Goal: Task Accomplishment & Management: Use online tool/utility

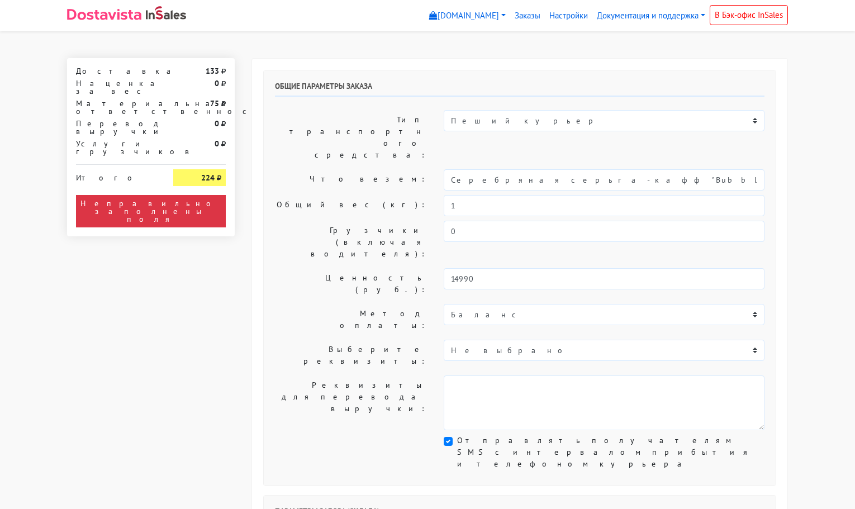
select select "11:00"
select select "21:00"
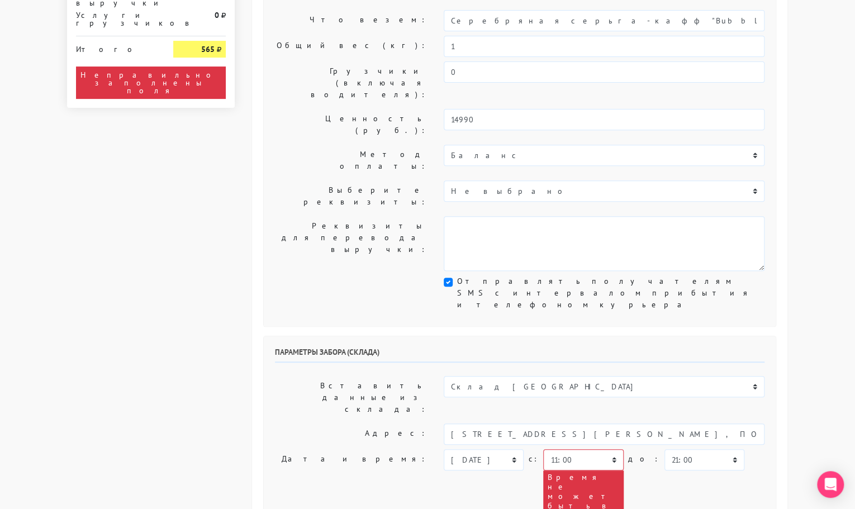
scroll to position [160, 0]
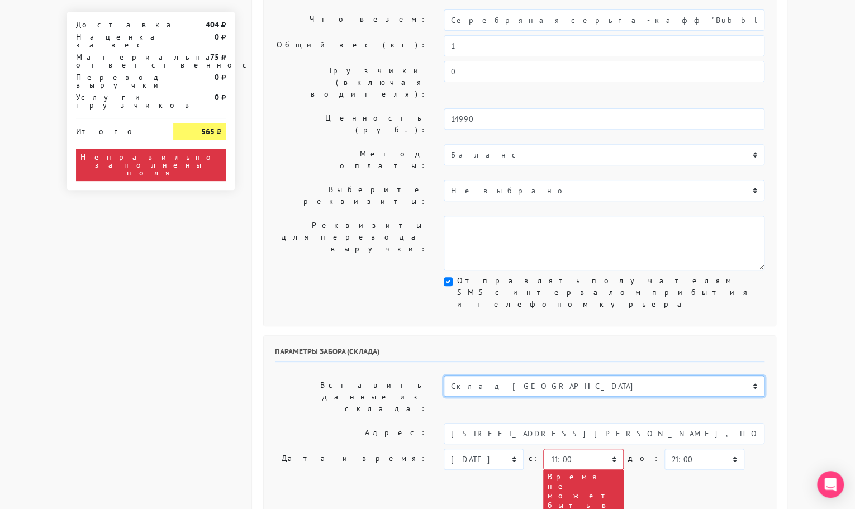
click at [501, 376] on select "Склад [GEOGRAPHIC_DATA] Склад [GEOGRAPHIC_DATA] [GEOGRAPHIC_DATA][PERSON_NAME] …" at bounding box center [604, 386] width 321 height 21
select select "1019"
click at [444, 376] on select "Склад [GEOGRAPHIC_DATA] Склад [GEOGRAPHIC_DATA] [GEOGRAPHIC_DATA][PERSON_NAME] …" at bounding box center [604, 386] width 321 height 21
type input "[STREET_ADDRESS][PERSON_NAME]"
type input "89251806702"
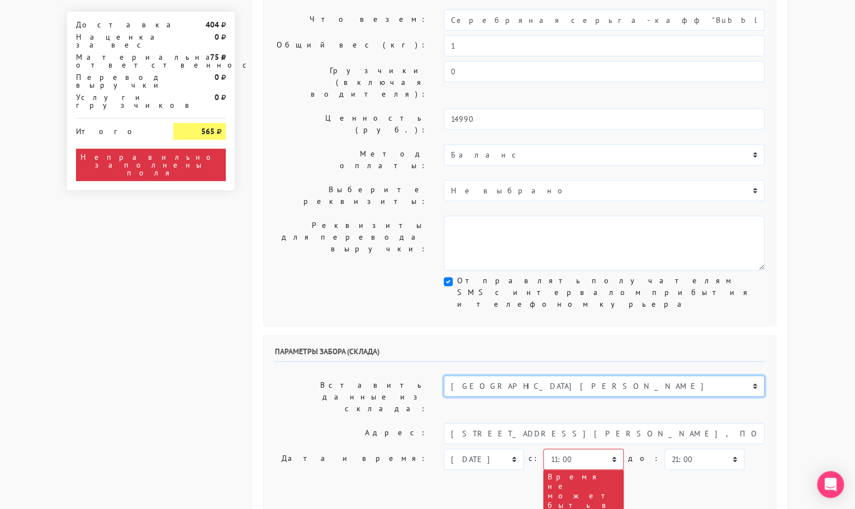
type textarea "Магазин серебряных украшений SBLESKOM (вход со стороны [GEOGRAPHIC_DATA])"
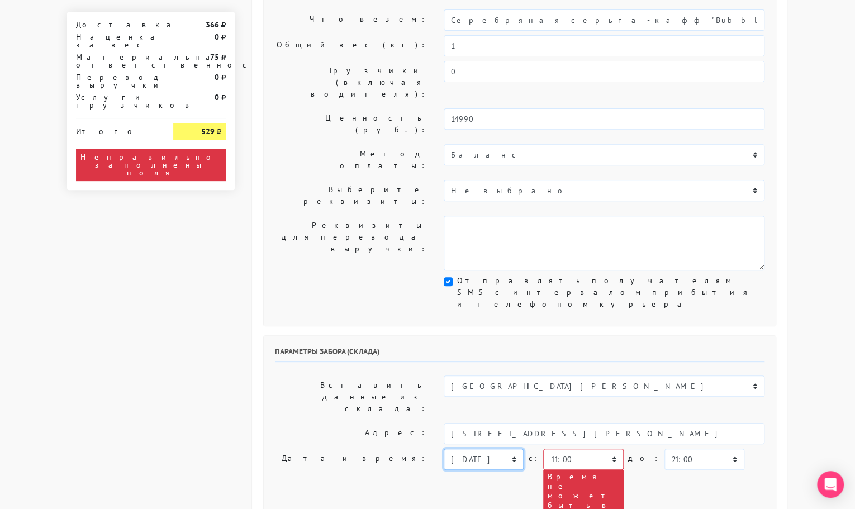
click at [501, 449] on select "[DATE] [DATE] [DATE] [DATE] [DATE] [DATE] [DATE] [DATE] [DATE]" at bounding box center [484, 459] width 80 height 21
select select "[DATE]"
click at [444, 449] on select "[DATE] [DATE] [DATE] [DATE] [DATE] [DATE] [DATE] [DATE] [DATE]" at bounding box center [484, 459] width 80 height 21
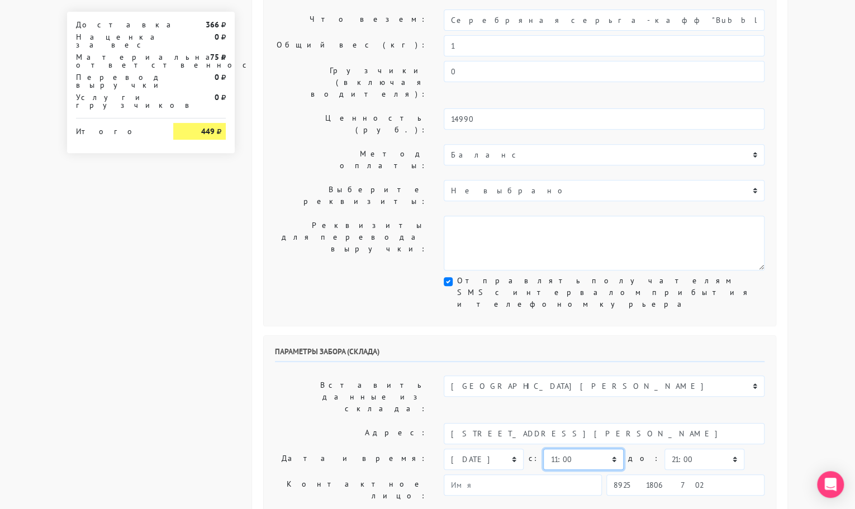
click at [581, 449] on select "00:00 00:30 01:00 01:30 02:00 02:30 03:00 03:30 04:00 04:30 05:00 05:30 06:00 0…" at bounding box center [583, 459] width 80 height 21
select select "17:00"
click at [543, 449] on select "00:00 00:30 01:00 01:30 02:00 02:30 03:00 03:30 04:00 04:30 05:00 05:30 06:00 0…" at bounding box center [583, 459] width 80 height 21
click at [686, 449] on select "00:00 00:30 01:00 01:30 02:00 02:30 03:00 03:30 04:00 04:30 05:00 05:30 06:00 0…" at bounding box center [704, 459] width 80 height 21
click at [664, 449] on select "00:00 00:30 01:00 01:30 02:00 02:30 03:00 03:30 04:00 04:30 05:00 05:30 06:00 0…" at bounding box center [704, 459] width 80 height 21
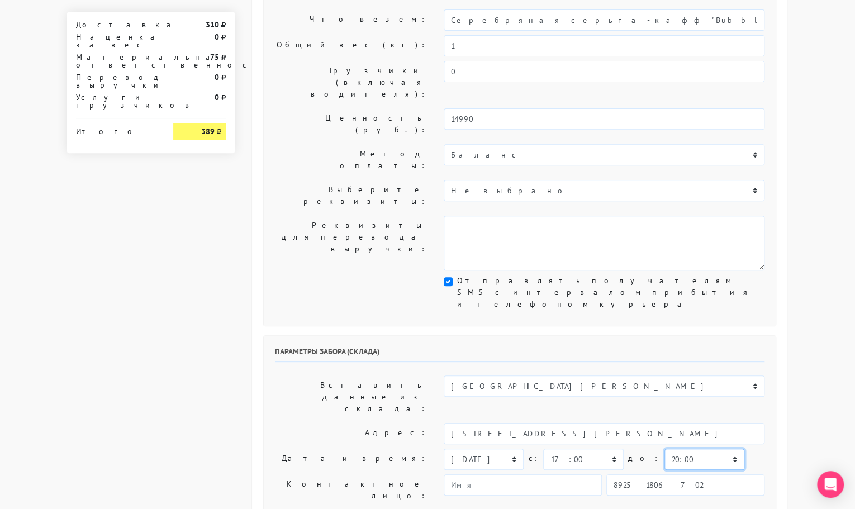
click at [664, 449] on select "00:00 00:30 01:00 01:30 02:00 02:30 03:00 03:30 04:00 04:30 05:00 05:30 06:00 0…" at bounding box center [704, 459] width 80 height 21
select select "17:30"
click at [664, 449] on select "00:00 00:30 01:00 01:30 02:00 02:30 03:00 03:30 04:00 04:30 05:00 05:30 06:00 0…" at bounding box center [704, 459] width 80 height 21
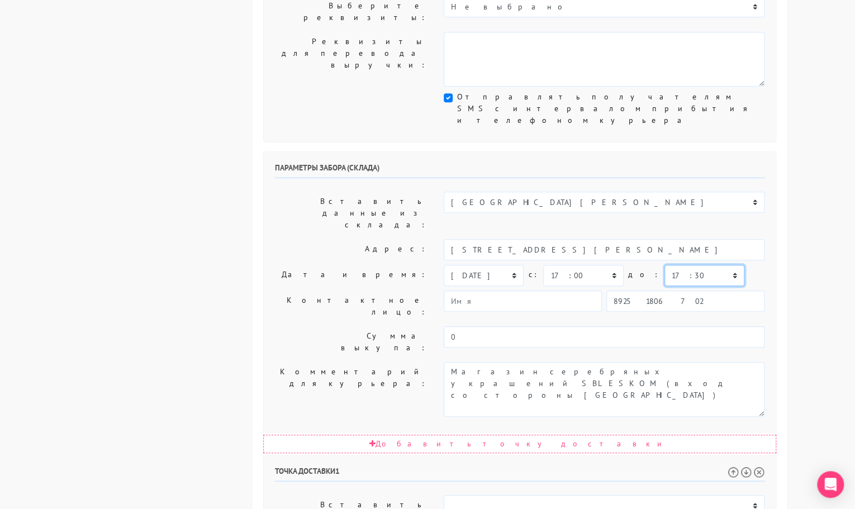
scroll to position [349, 0]
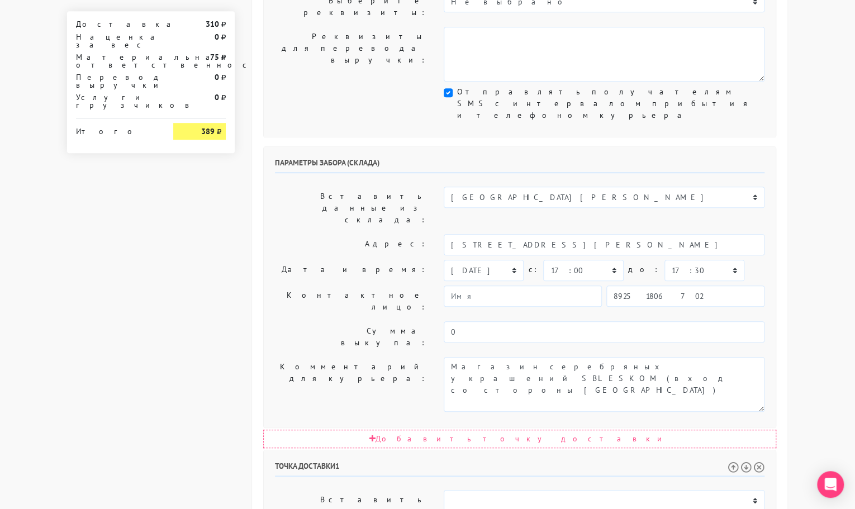
drag, startPoint x: 545, startPoint y: 373, endPoint x: 517, endPoint y: 373, distance: 27.9
type input "[STREET_ADDRESS]"
drag, startPoint x: 562, startPoint y: 449, endPoint x: 794, endPoint y: 458, distance: 232.6
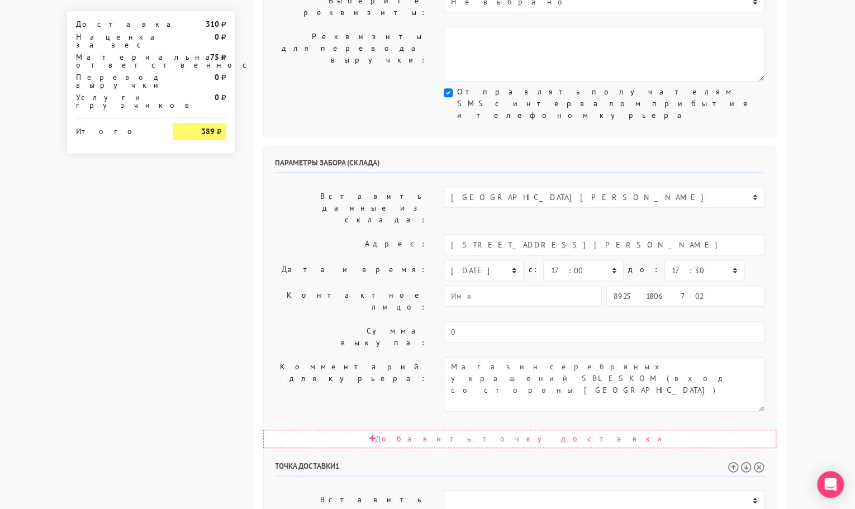
click at [794, 458] on div "Общие параметры заказа Тип транспортного средства: Пеший курьер Легковой автомо…" at bounding box center [519, 305] width 553 height 1192
paste textarea "кВ 6 ."
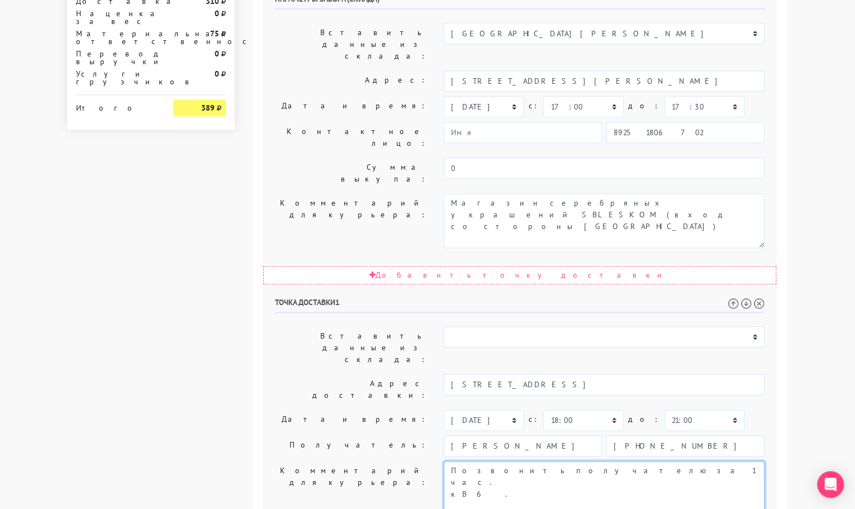
scroll to position [517, 0]
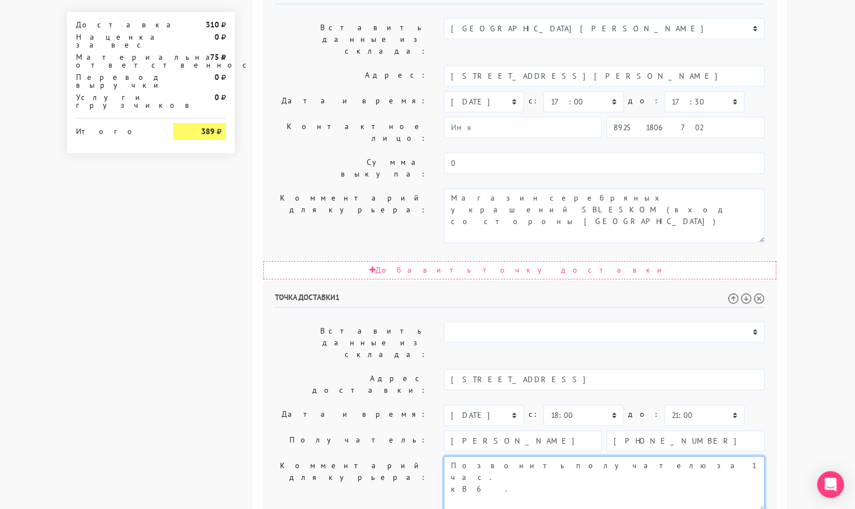
type textarea "Позвонить получателю за 1 час. кВ 6 ."
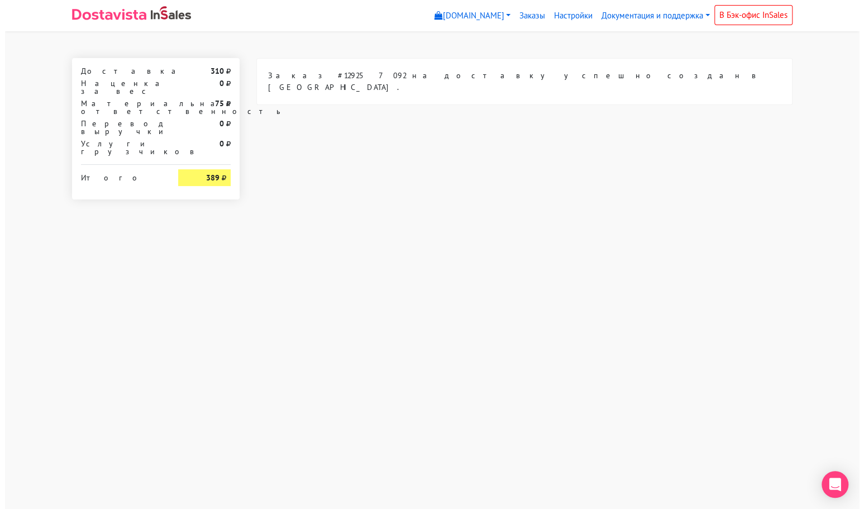
scroll to position [0, 0]
